Goal: Task Accomplishment & Management: Manage account settings

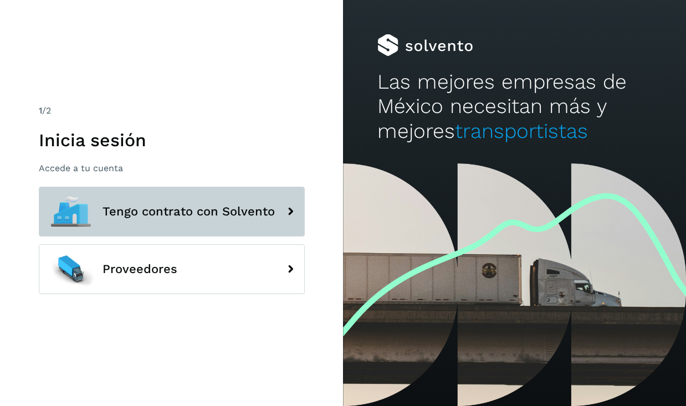
click at [189, 202] on button "Tengo contrato con Solvento" at bounding box center [172, 212] width 266 height 50
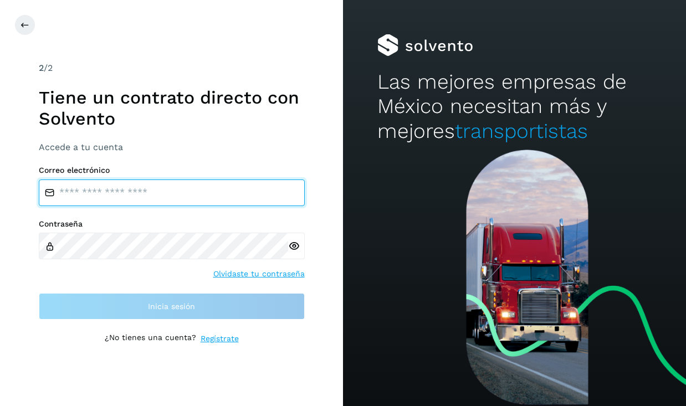
type input "**********"
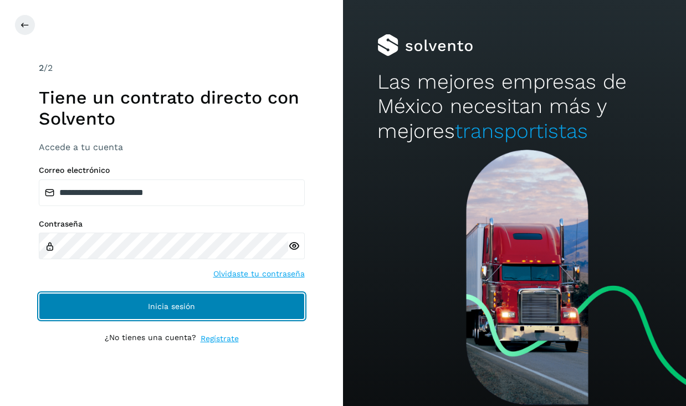
click at [169, 308] on span "Inicia sesión" at bounding box center [171, 307] width 47 height 8
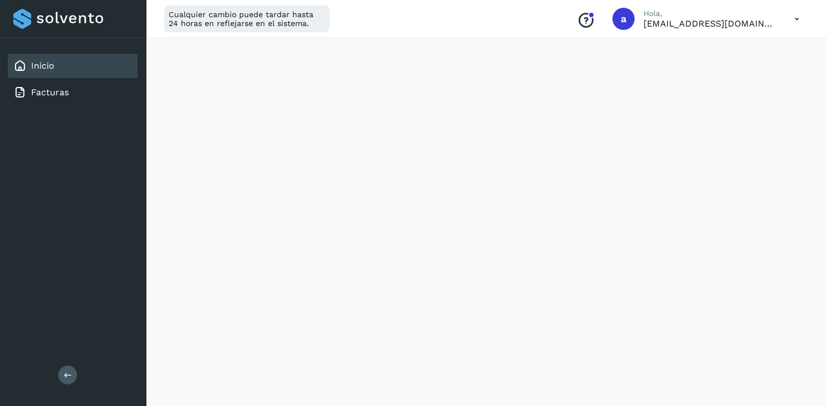
scroll to position [200, 0]
